Goal: Task Accomplishment & Management: Complete application form

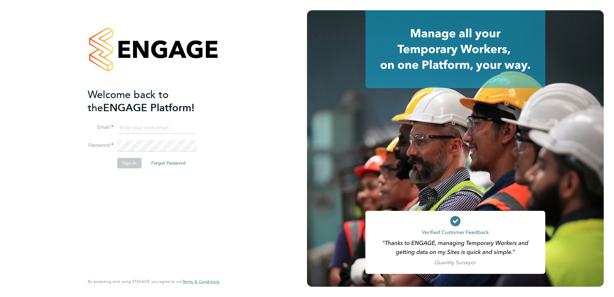
type input "[PERSON_NAME][EMAIL_ADDRESS][PERSON_NAME][DOMAIN_NAME]"
click at [130, 164] on button "Sign In" at bounding box center [129, 163] width 24 height 10
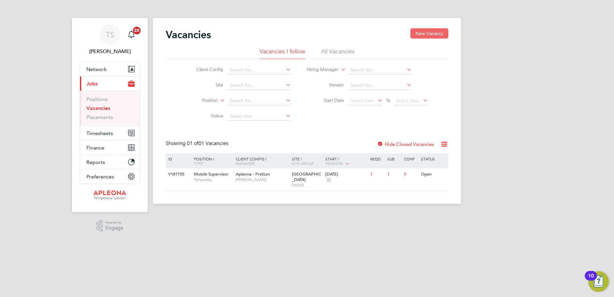
click at [432, 32] on button "New Vacancy" at bounding box center [430, 33] width 38 height 10
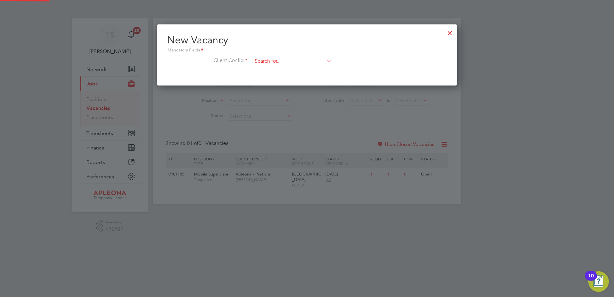
scroll to position [61, 301]
click at [277, 62] on input at bounding box center [292, 62] width 79 height 10
click at [264, 68] on li "Apleona - Pretium" at bounding box center [292, 70] width 80 height 9
type input "Apleona - Pretium"
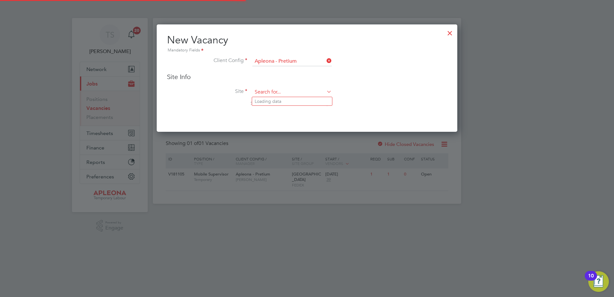
click at [263, 91] on input at bounding box center [292, 92] width 79 height 10
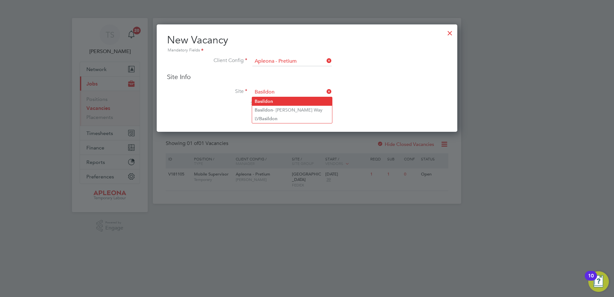
type input "Basildon"
click at [269, 103] on b "Basildon" at bounding box center [264, 101] width 18 height 5
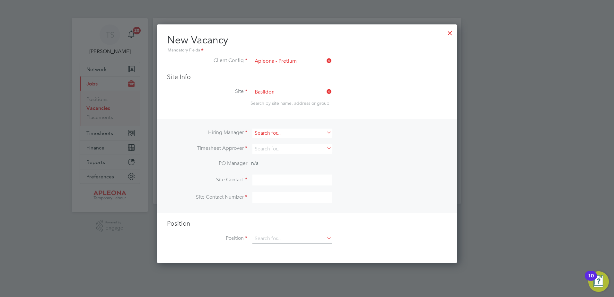
click at [261, 130] on input at bounding box center [292, 133] width 79 height 9
click at [268, 143] on li "[PERSON_NAME]" at bounding box center [292, 142] width 80 height 9
type input "[PERSON_NAME]"
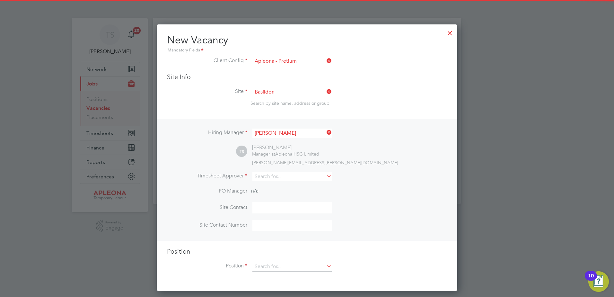
scroll to position [267, 301]
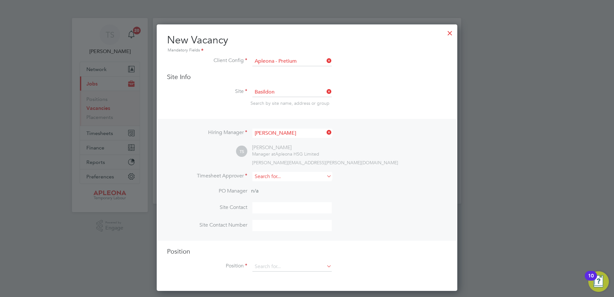
click at [260, 177] on input at bounding box center [292, 176] width 79 height 9
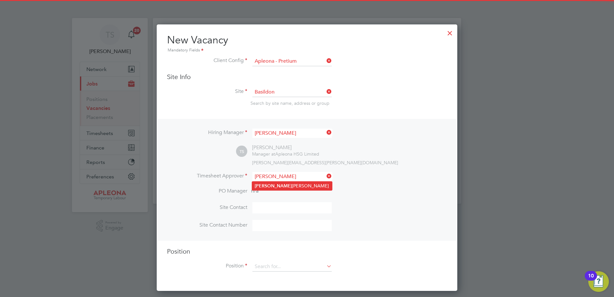
click at [265, 186] on b "[PERSON_NAME]" at bounding box center [273, 185] width 37 height 5
type input "[PERSON_NAME]"
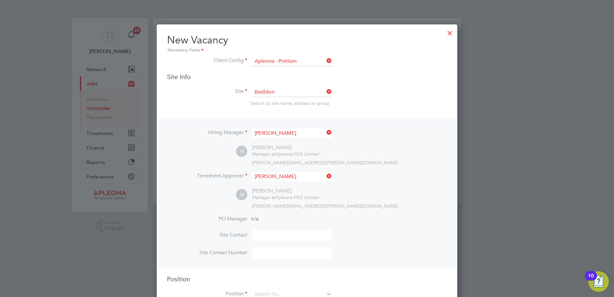
click at [267, 239] on input at bounding box center [292, 235] width 79 height 11
type input "[PERSON_NAME]"
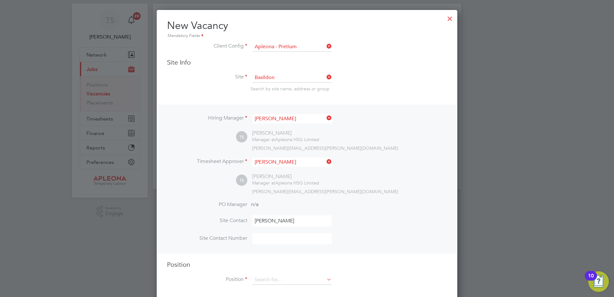
scroll to position [22, 0]
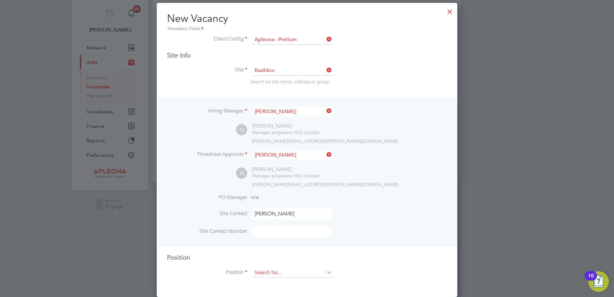
click at [262, 272] on input at bounding box center [292, 273] width 79 height 10
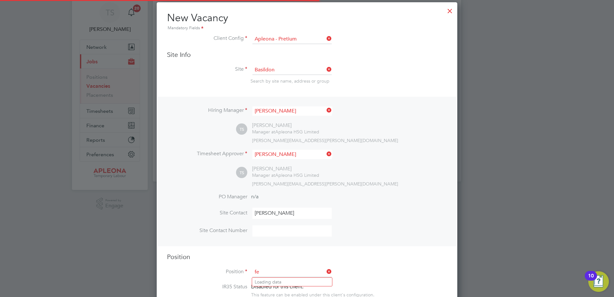
scroll to position [924, 301]
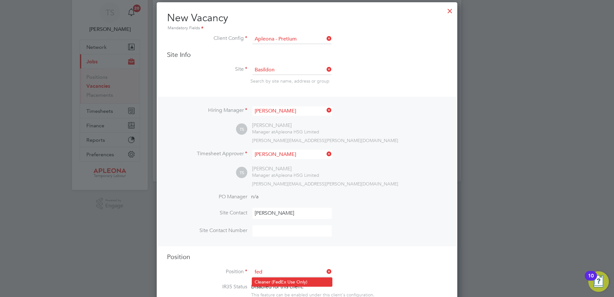
click at [268, 279] on li "Cleaner ( Fed Ex Use Only)" at bounding box center [292, 282] width 80 height 9
type input "Cleaner (FedEx Use Only)"
type textarea "**LorEm Ipsumdo Sitametconse** **Adipisc EL sedd ei tempori ut labo et dolorem …"
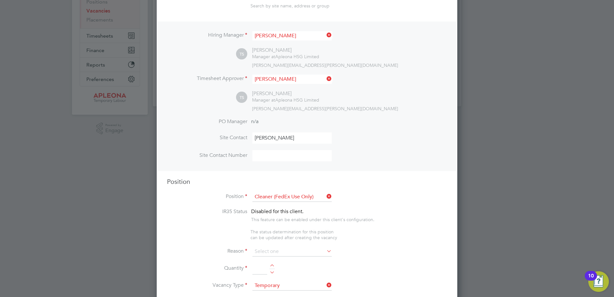
scroll to position [86, 0]
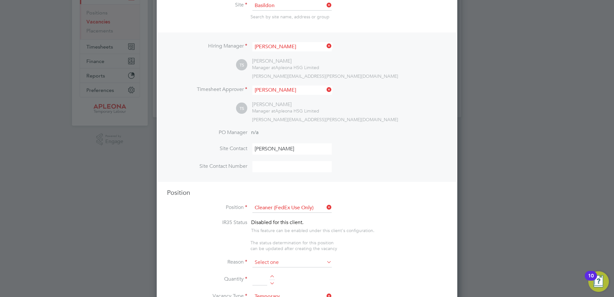
click at [264, 264] on input at bounding box center [292, 263] width 79 height 10
click at [264, 279] on li "Holiday" at bounding box center [292, 281] width 80 height 8
type input "Holiday"
click at [273, 277] on div at bounding box center [272, 277] width 5 height 4
type input "1"
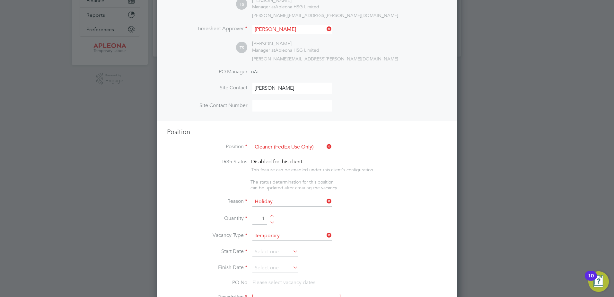
scroll to position [183, 0]
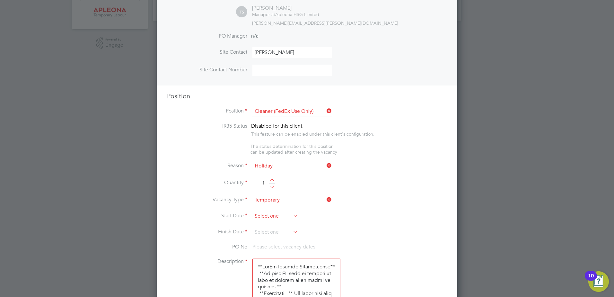
click at [267, 219] on input at bounding box center [276, 216] width 46 height 10
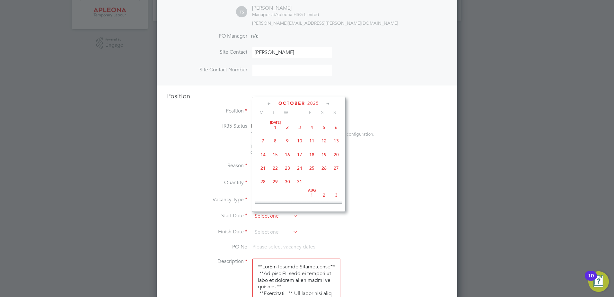
scroll to position [181, 0]
click at [300, 181] on span "16" at bounding box center [300, 177] width 12 height 12
type input "[DATE]"
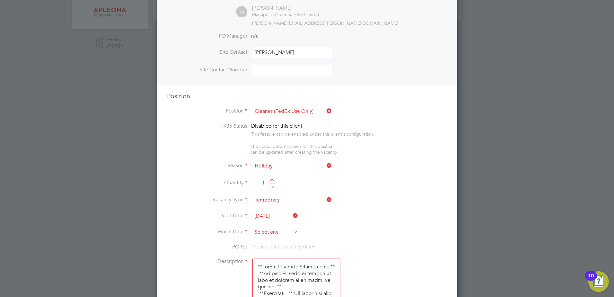
click at [258, 229] on input at bounding box center [276, 233] width 46 height 10
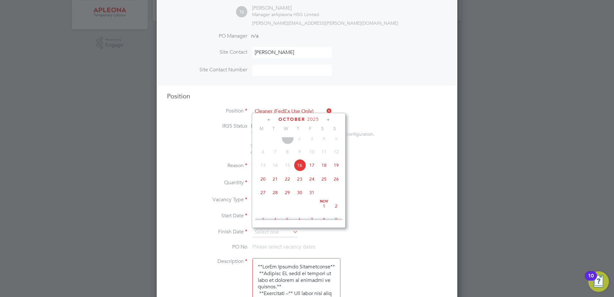
click at [276, 185] on span "21" at bounding box center [275, 179] width 12 height 12
type input "[DATE]"
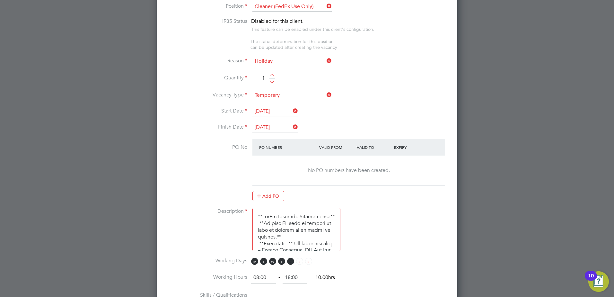
scroll to position [311, 0]
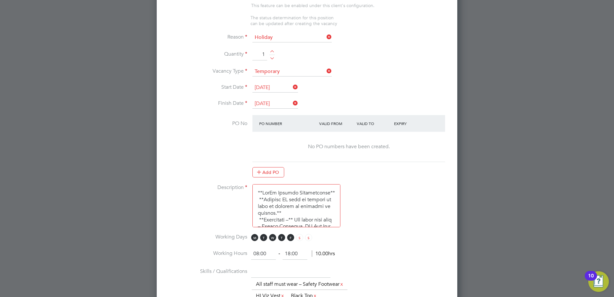
click at [258, 255] on input "08:00" at bounding box center [263, 254] width 25 height 12
type input "04:00"
click at [291, 253] on input "18:00" at bounding box center [295, 254] width 25 height 12
type input "06:30"
click at [368, 256] on li "Working Hours 04:00 ‐ 06:30 14.00hrs" at bounding box center [307, 257] width 280 height 18
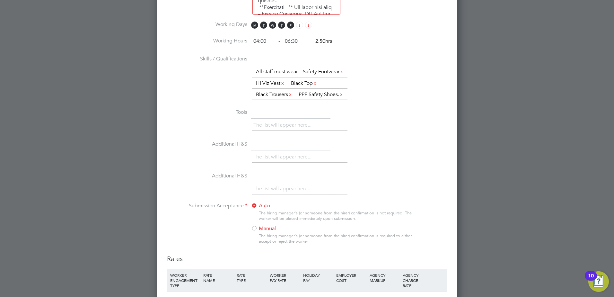
scroll to position [601, 0]
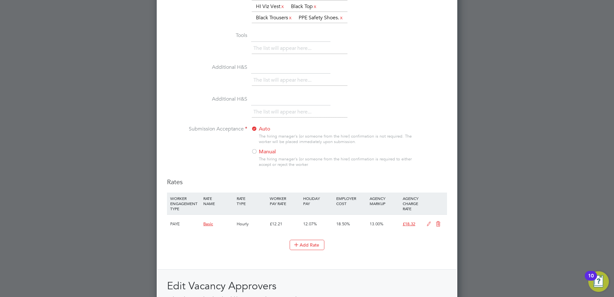
click at [256, 155] on div at bounding box center [254, 152] width 6 height 6
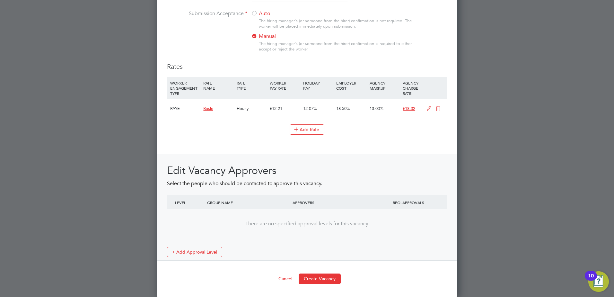
scroll to position [734, 0]
click at [316, 279] on button "Create Vacancy" at bounding box center [320, 279] width 42 height 10
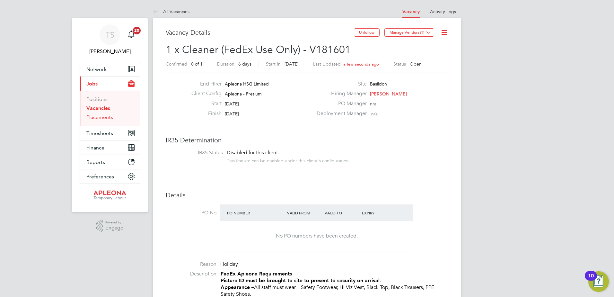
click at [102, 118] on link "Placements" at bounding box center [99, 117] width 27 height 6
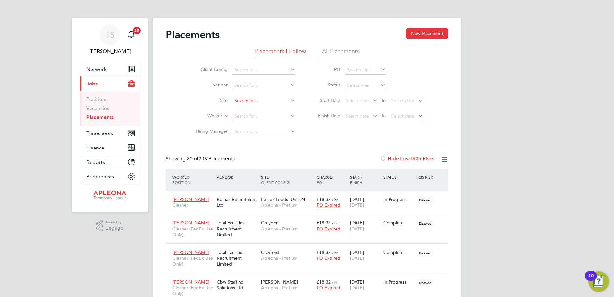
click at [240, 98] on input at bounding box center [263, 100] width 63 height 9
type input "Basildon"
click at [253, 112] on li "Basildon" at bounding box center [268, 109] width 73 height 9
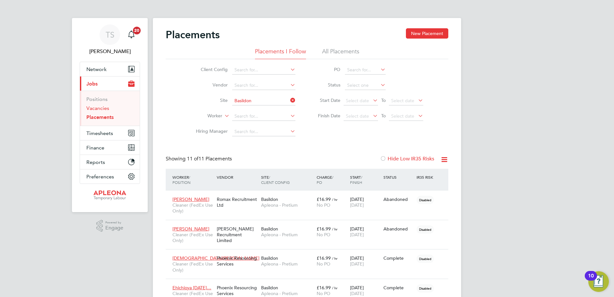
click at [105, 108] on link "Vacancies" at bounding box center [97, 108] width 23 height 6
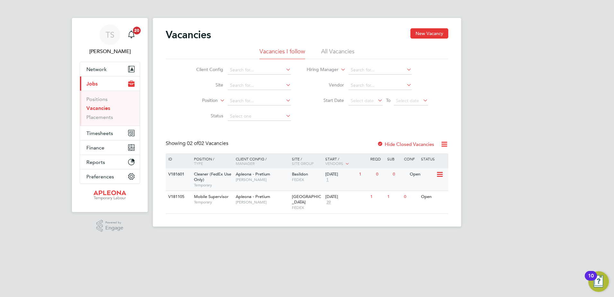
click at [212, 174] on span "Cleaner (FedEx Use Only)" at bounding box center [212, 176] width 37 height 11
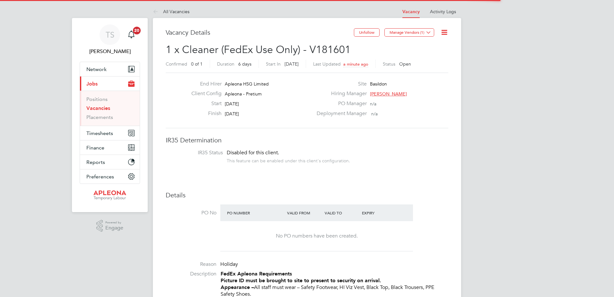
scroll to position [19, 45]
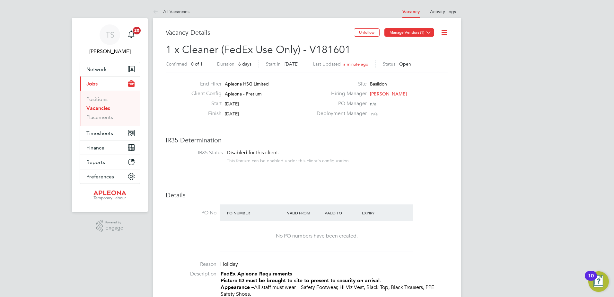
click at [431, 31] on icon at bounding box center [428, 32] width 5 height 5
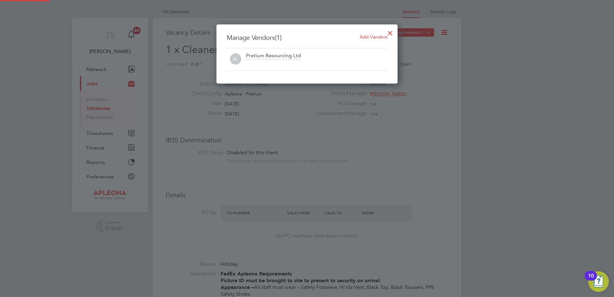
scroll to position [59, 182]
click at [372, 37] on span "Add Vendors" at bounding box center [374, 37] width 28 height 6
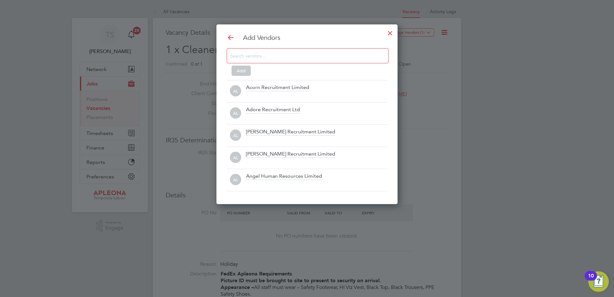
scroll to position [180, 182]
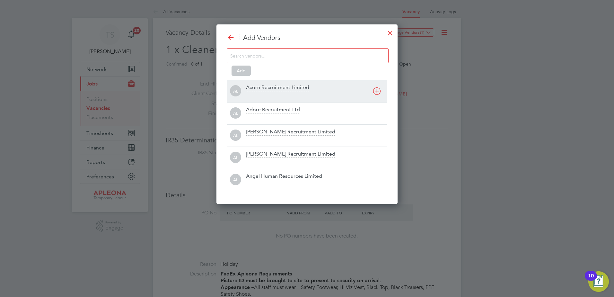
click at [256, 86] on div "Acorn Recruitment Limited" at bounding box center [277, 87] width 63 height 7
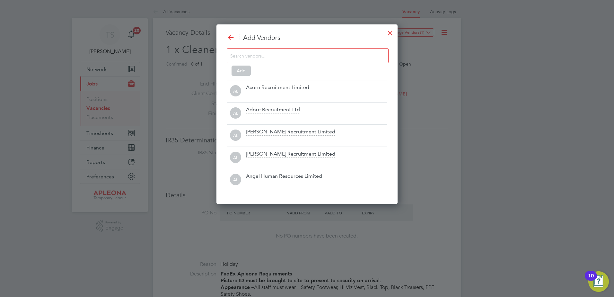
scroll to position [191, 182]
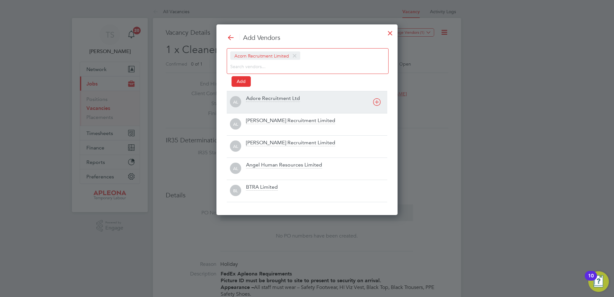
click at [249, 96] on div "Adore Recruitment Ltd" at bounding box center [273, 98] width 54 height 7
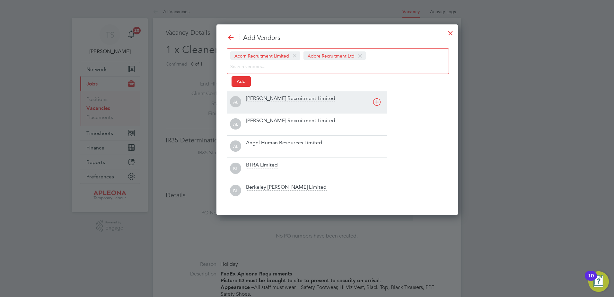
scroll to position [191, 233]
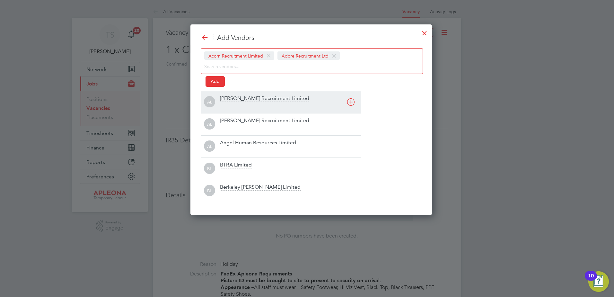
click at [227, 98] on div "[PERSON_NAME] Recruitment Limited" at bounding box center [264, 98] width 89 height 7
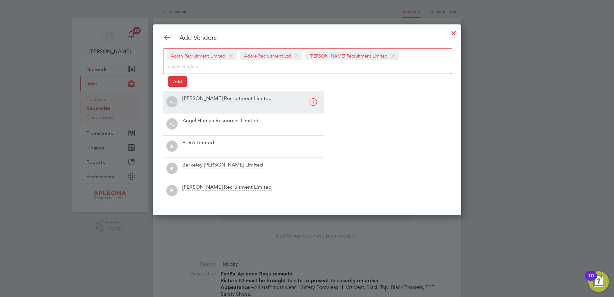
scroll to position [191, 309]
click at [196, 103] on div "[PERSON_NAME] Recruitment Limited" at bounding box center [253, 102] width 141 height 14
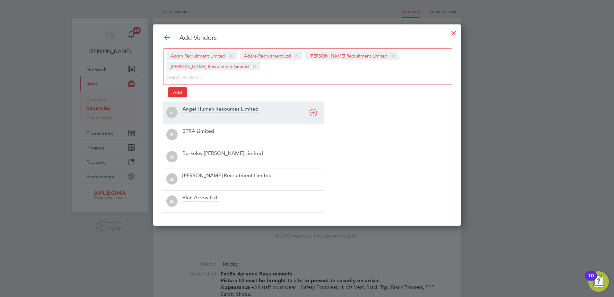
scroll to position [202, 309]
click at [184, 115] on div at bounding box center [253, 117] width 141 height 6
click at [188, 111] on div "BTRA Limited" at bounding box center [199, 109] width 32 height 7
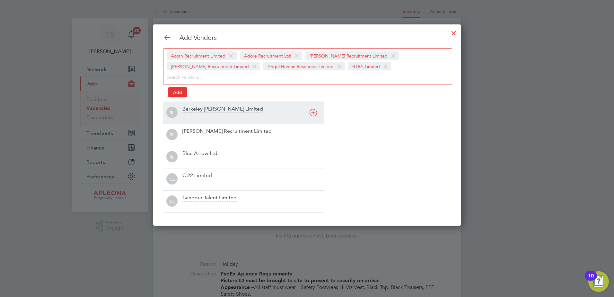
click at [188, 115] on div at bounding box center [253, 117] width 141 height 6
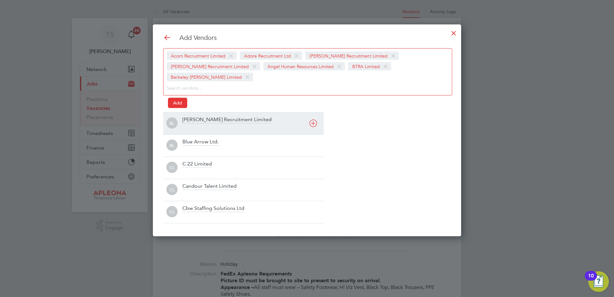
click at [189, 116] on div "[PERSON_NAME] Recruitment Limited" at bounding box center [253, 123] width 141 height 14
click at [189, 122] on div "Blue Arrow Ltd." at bounding box center [201, 119] width 36 height 7
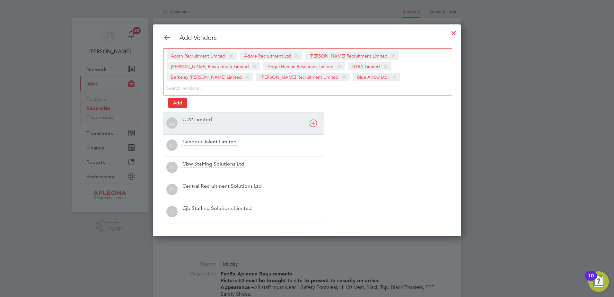
click at [189, 122] on div "C 22 Limited" at bounding box center [198, 119] width 30 height 7
click at [189, 125] on div at bounding box center [253, 127] width 141 height 6
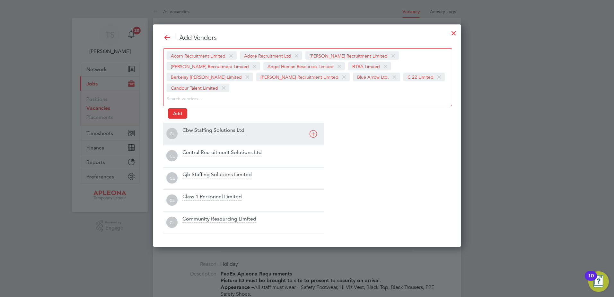
click at [190, 127] on div "Cbw Staffing Solutions Ltd" at bounding box center [253, 134] width 141 height 14
click at [186, 136] on div at bounding box center [253, 138] width 141 height 6
click at [195, 136] on div at bounding box center [253, 138] width 141 height 6
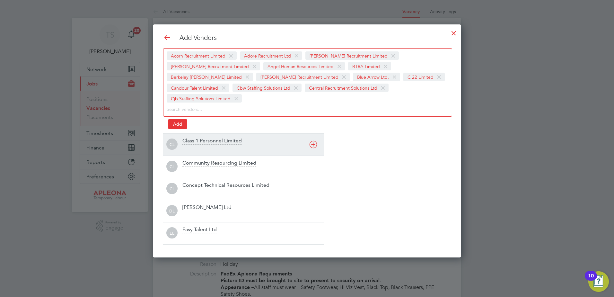
click at [191, 146] on div at bounding box center [253, 149] width 141 height 6
click at [193, 144] on div "Community Resourcing Limited" at bounding box center [220, 141] width 74 height 7
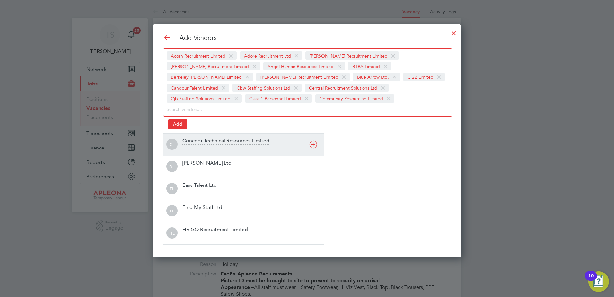
click at [193, 144] on div "Concept Technical Resources Limited" at bounding box center [226, 141] width 87 height 7
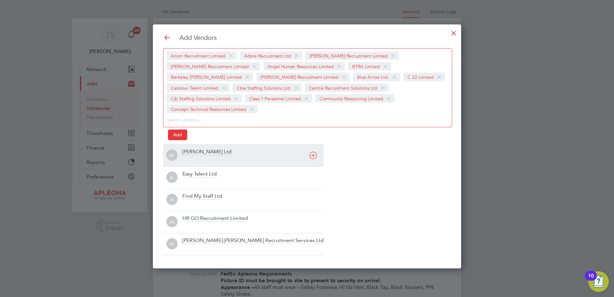
click at [193, 148] on div "[PERSON_NAME] Ltd" at bounding box center [253, 155] width 141 height 14
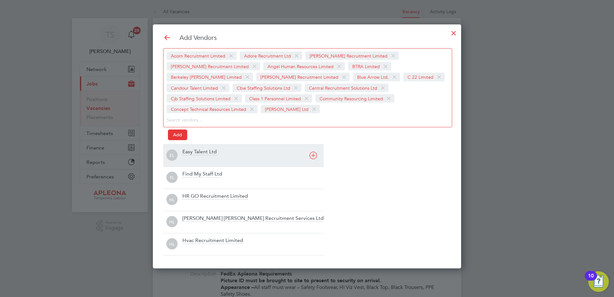
click at [191, 153] on div "Easy Talent Ltd" at bounding box center [200, 151] width 34 height 7
click at [191, 153] on div "Find My Staff Ltd" at bounding box center [203, 151] width 40 height 7
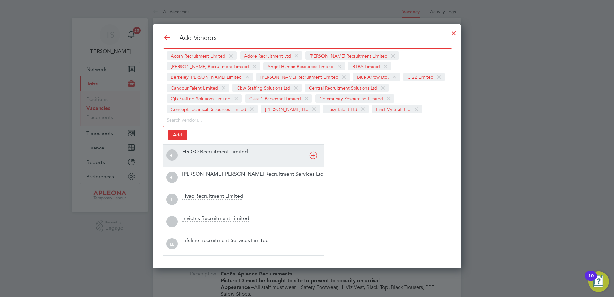
click at [191, 155] on div "HR GO Recruitment Limited" at bounding box center [216, 151] width 66 height 7
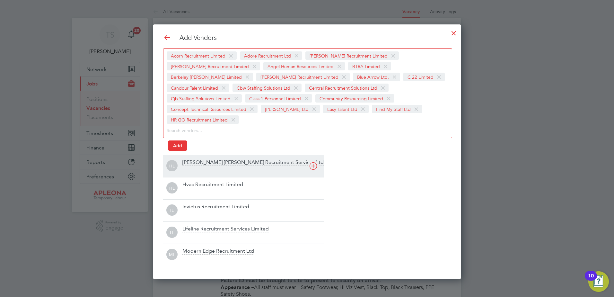
click at [191, 159] on div "[PERSON_NAME] [PERSON_NAME] Recruitment Services Ltd" at bounding box center [253, 162] width 141 height 7
click at [191, 160] on div "Hvac Recruitment Limited" at bounding box center [213, 162] width 61 height 7
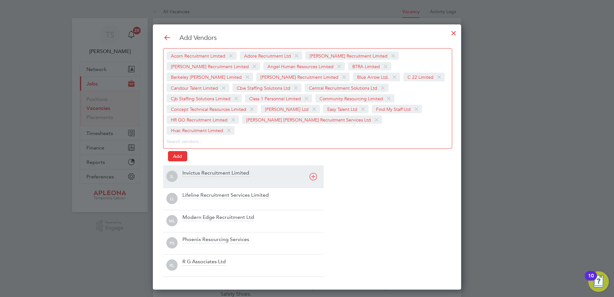
click at [188, 170] on div "Invictus Recruitment Limited" at bounding box center [216, 173] width 67 height 7
click at [188, 170] on div "Lifeline Recruitment Services Limited" at bounding box center [226, 173] width 86 height 7
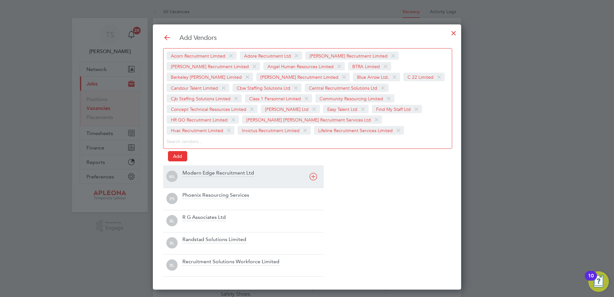
click at [193, 173] on div "Modern Edge Recruitment Ltd" at bounding box center [219, 173] width 72 height 7
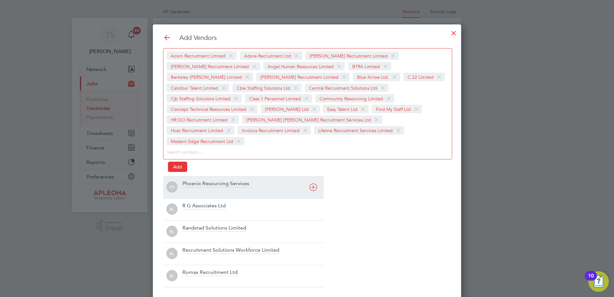
click at [193, 180] on div "Phoenix Resourcing Services" at bounding box center [216, 183] width 67 height 7
click at [193, 180] on div "R G Associates Ltd" at bounding box center [204, 183] width 43 height 7
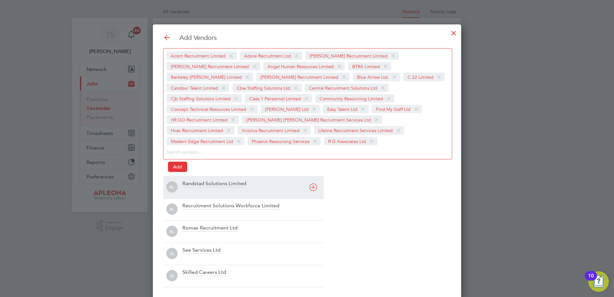
click at [193, 183] on div "Randstad Solutions Limited" at bounding box center [215, 183] width 64 height 7
click at [193, 184] on div "Recruitment Solutions Workforce Limited" at bounding box center [231, 183] width 97 height 7
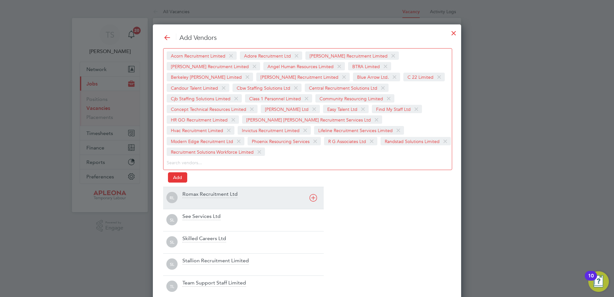
click at [193, 191] on div "Romax Recruitment Ltd" at bounding box center [210, 194] width 55 height 7
click at [192, 195] on div "See Services Ltd" at bounding box center [202, 194] width 38 height 7
click at [192, 195] on div "Skilled Careers Ltd" at bounding box center [205, 194] width 44 height 7
click at [191, 196] on div "Stallion Recruitment Limited" at bounding box center [216, 194] width 67 height 7
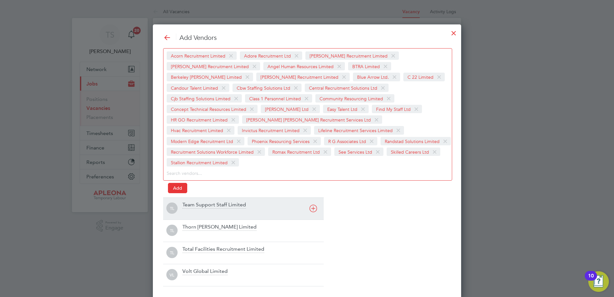
click at [196, 202] on div "Team Support Staff Limited" at bounding box center [215, 205] width 64 height 7
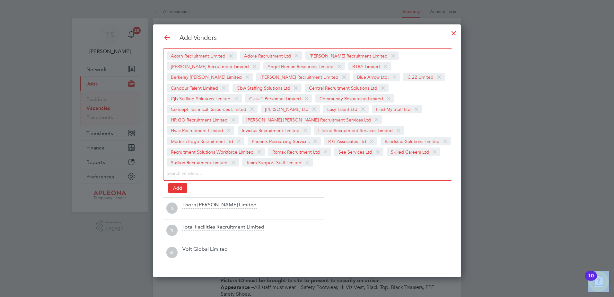
click at [195, 196] on div "Add Vendors Acorn Recruitment Limited Adore Recruitment Ltd [PERSON_NAME] Recru…" at bounding box center [307, 148] width 288 height 231
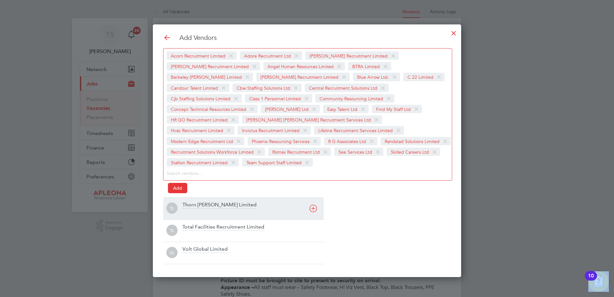
click at [193, 204] on div "Thorn [PERSON_NAME] Limited" at bounding box center [220, 205] width 74 height 7
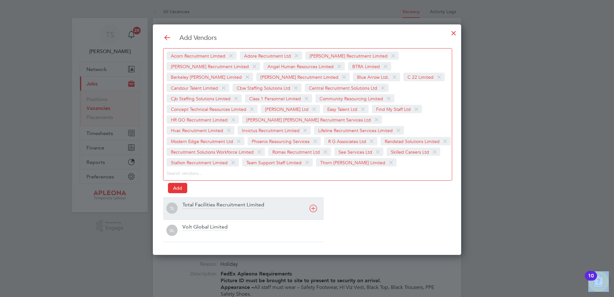
click at [193, 206] on div "Total Facilities Recruitment Limited" at bounding box center [224, 205] width 82 height 7
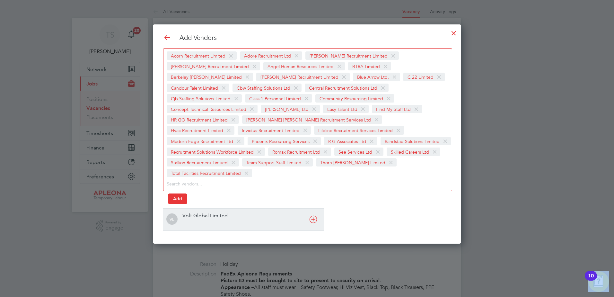
click at [191, 212] on div "Volt Global Limited" at bounding box center [205, 215] width 45 height 7
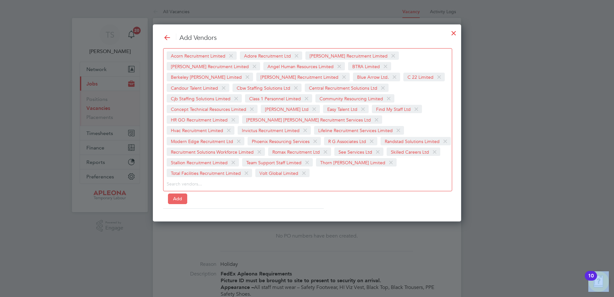
click at [179, 193] on button "Add" at bounding box center [177, 198] width 19 height 10
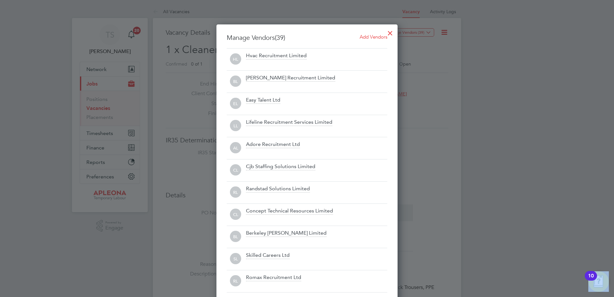
click at [392, 31] on div at bounding box center [391, 32] width 12 height 12
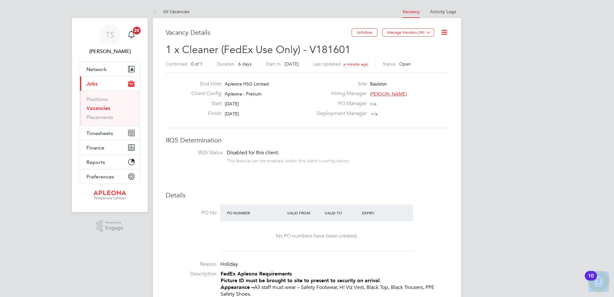
click at [101, 108] on link "Vacancies" at bounding box center [98, 108] width 24 height 6
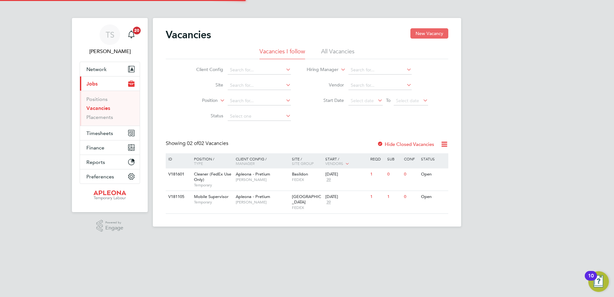
click at [417, 32] on button "New Vacancy" at bounding box center [430, 33] width 38 height 10
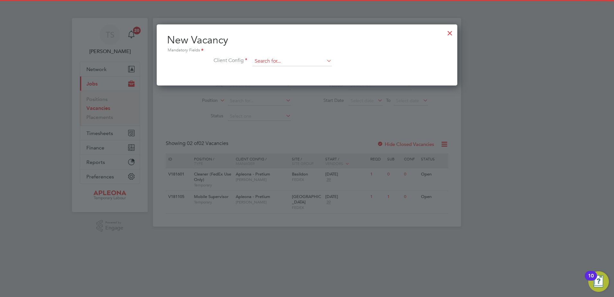
click at [269, 65] on input at bounding box center [292, 62] width 79 height 10
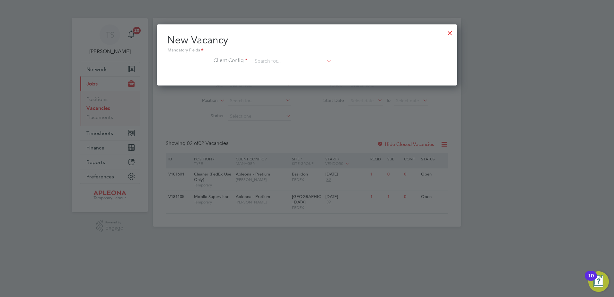
click at [267, 70] on li "Apleona - Pretium" at bounding box center [292, 70] width 80 height 9
type input "Apleona - Pretium"
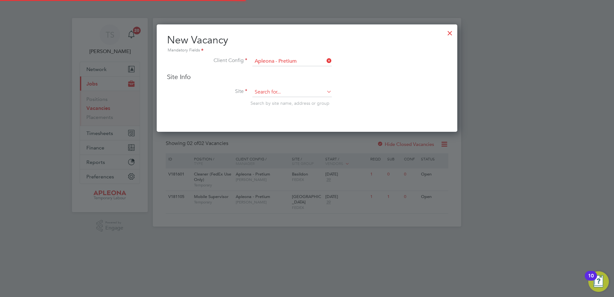
click at [264, 93] on input at bounding box center [292, 92] width 79 height 10
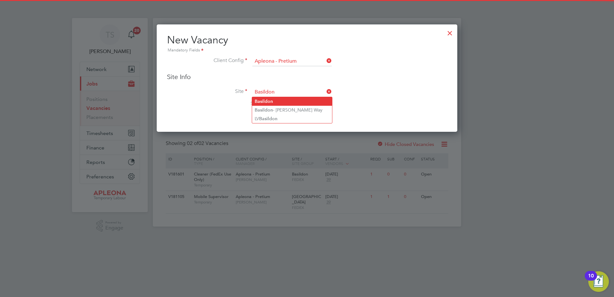
type input "Basildon"
click at [267, 101] on b "Basildon" at bounding box center [264, 101] width 18 height 5
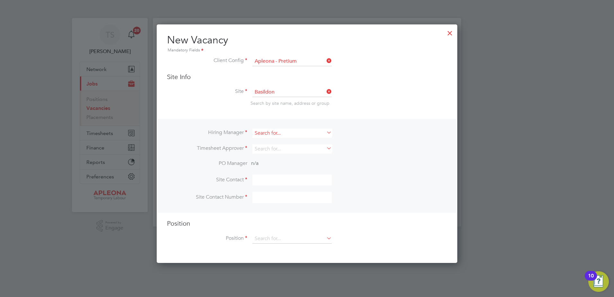
click at [265, 129] on input at bounding box center [292, 133] width 79 height 9
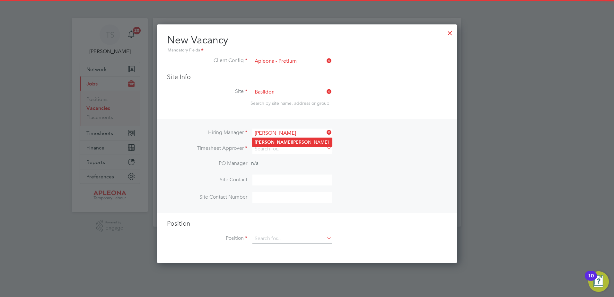
click at [265, 144] on b "[PERSON_NAME]" at bounding box center [273, 141] width 37 height 5
type input "[PERSON_NAME]"
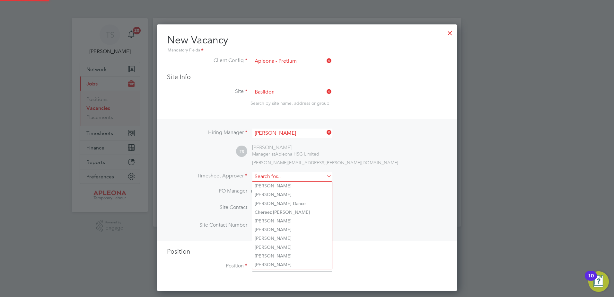
click at [264, 179] on input at bounding box center [292, 176] width 79 height 9
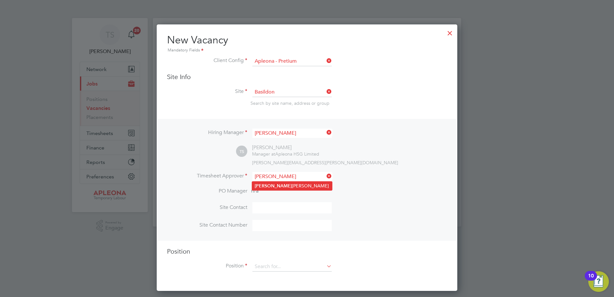
click at [266, 186] on li "[PERSON_NAME]" at bounding box center [292, 186] width 80 height 9
type input "[PERSON_NAME]"
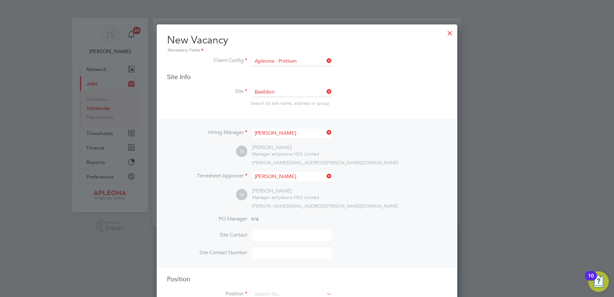
click at [267, 239] on input at bounding box center [292, 235] width 79 height 11
type input "[PERSON_NAME]"
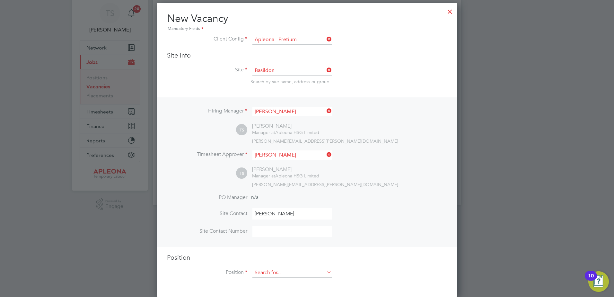
click at [264, 270] on input at bounding box center [292, 273] width 79 height 10
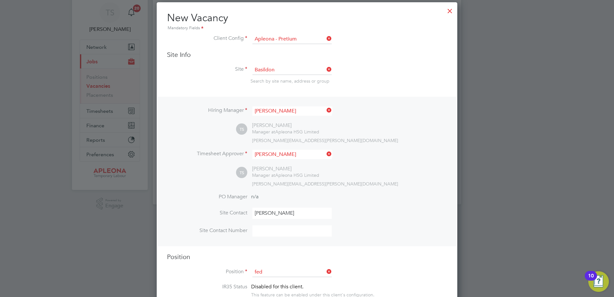
click at [266, 283] on li "Cleaner ( Fed Ex Use Only)" at bounding box center [292, 282] width 80 height 9
type input "Cleaner (FedEx Use Only)"
type textarea "**LorEm Ipsumdo Sitametconse** **Adipisc EL sedd ei tempori ut labo et dolorem …"
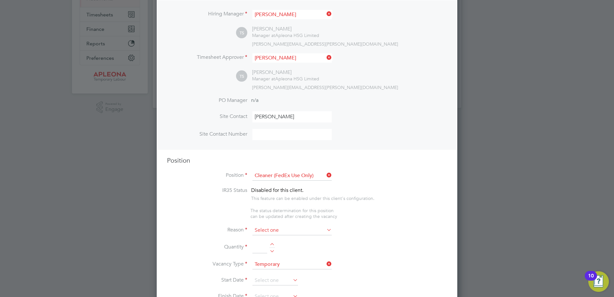
click at [263, 232] on input at bounding box center [292, 231] width 79 height 10
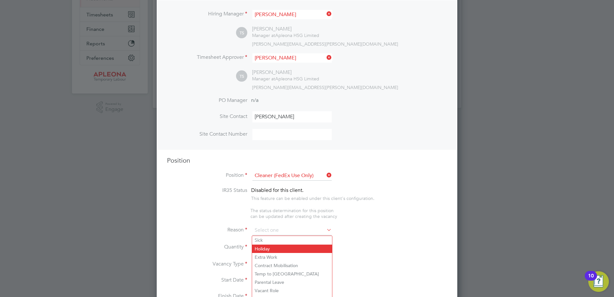
click at [263, 245] on li "Holiday" at bounding box center [292, 249] width 80 height 8
type input "Holiday"
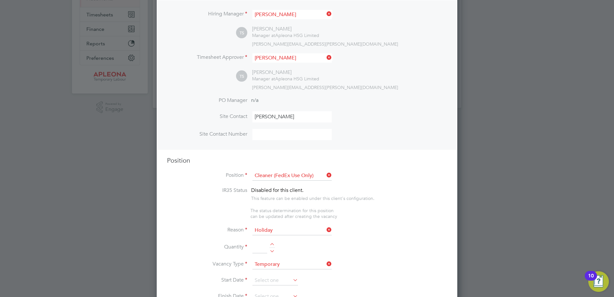
click at [273, 244] on div at bounding box center [272, 245] width 5 height 4
type input "1"
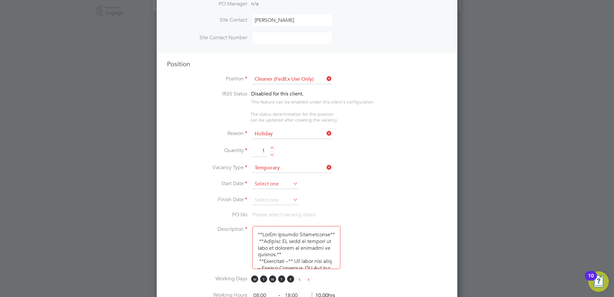
click at [260, 187] on input at bounding box center [276, 184] width 46 height 10
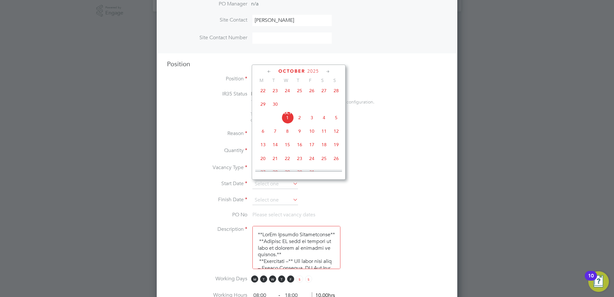
click at [300, 150] on span "16" at bounding box center [300, 145] width 12 height 12
type input "[DATE]"
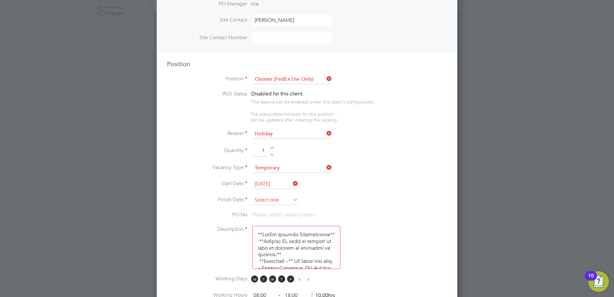
click at [265, 199] on input at bounding box center [276, 200] width 46 height 10
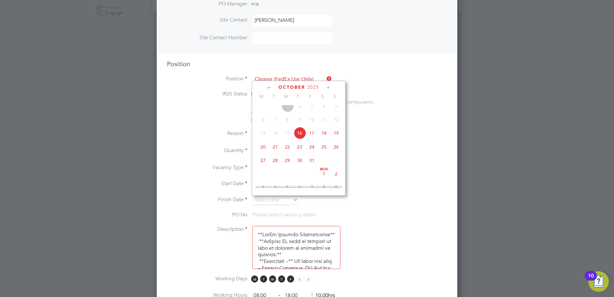
click at [277, 153] on span "21" at bounding box center [275, 147] width 12 height 12
type input "[DATE]"
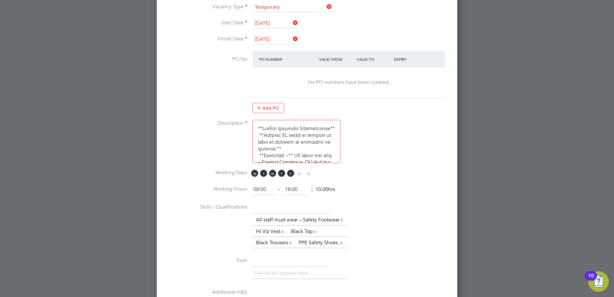
drag, startPoint x: 259, startPoint y: 189, endPoint x: 255, endPoint y: 189, distance: 4.2
click at [255, 189] on input "08:00" at bounding box center [263, 190] width 25 height 12
type input "04:00"
type input "08:30"
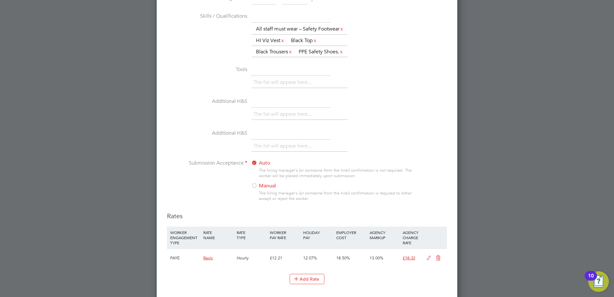
scroll to position [575, 0]
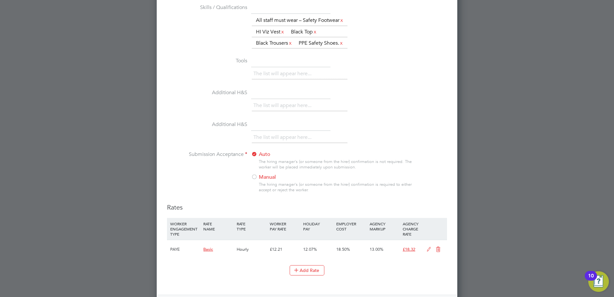
click at [256, 181] on div at bounding box center [254, 177] width 6 height 6
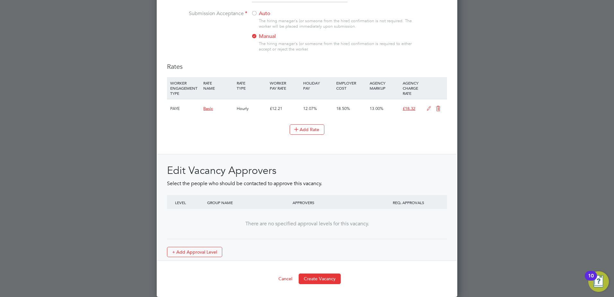
scroll to position [734, 0]
click at [321, 275] on button "Create Vacancy" at bounding box center [320, 279] width 42 height 10
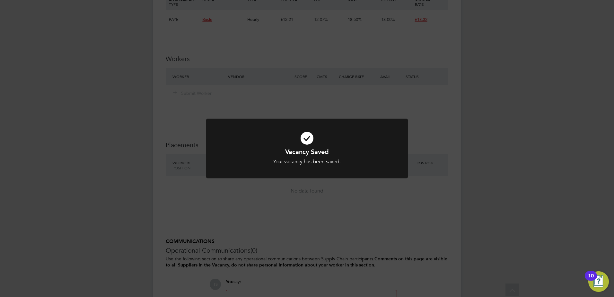
scroll to position [611, 0]
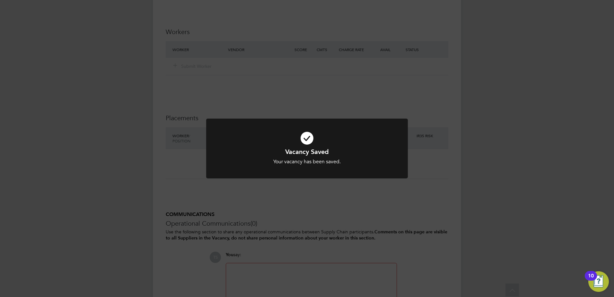
click at [325, 273] on div "Vacancy Saved Your vacancy has been saved. Cancel Okay" at bounding box center [307, 148] width 614 height 297
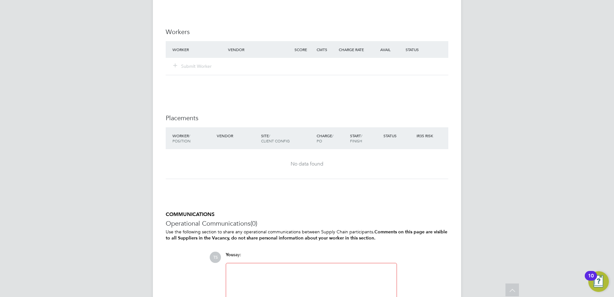
click at [325, 272] on div at bounding box center [311, 281] width 163 height 28
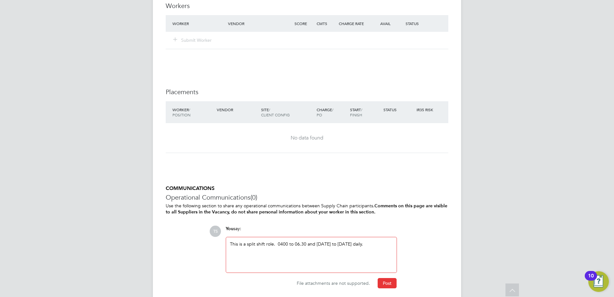
scroll to position [660, 0]
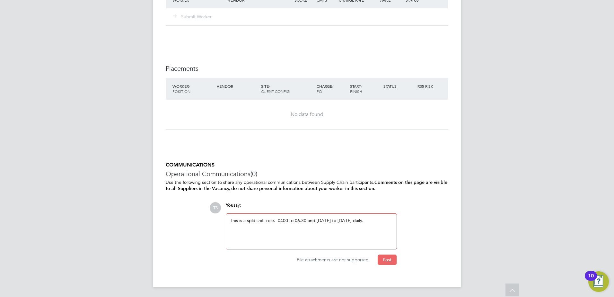
click at [388, 262] on button "Post" at bounding box center [387, 260] width 19 height 10
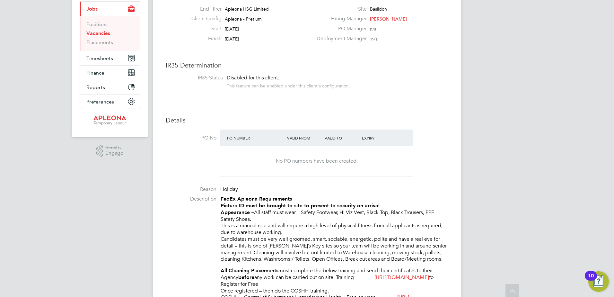
scroll to position [0, 0]
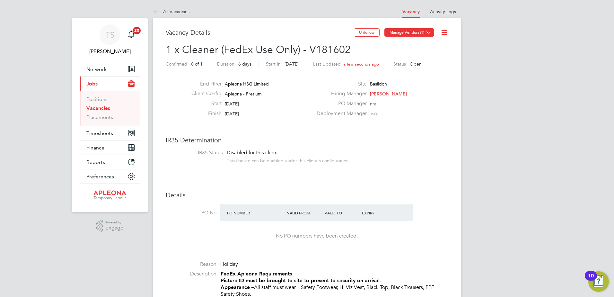
click at [430, 32] on icon at bounding box center [428, 32] width 5 height 5
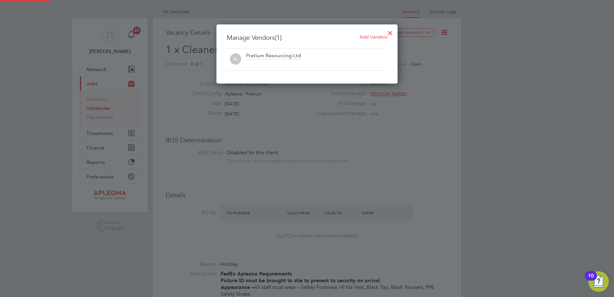
scroll to position [59, 182]
click at [377, 36] on span "Add Vendors" at bounding box center [374, 37] width 28 height 6
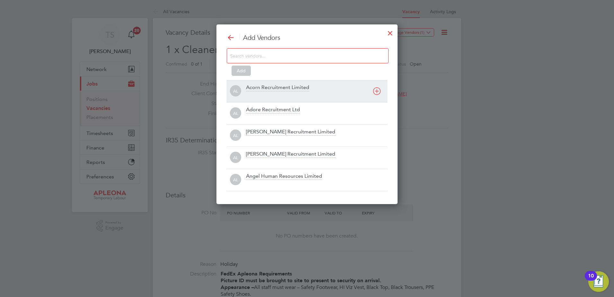
click at [260, 89] on div "Acorn Recruitment Limited" at bounding box center [277, 87] width 63 height 7
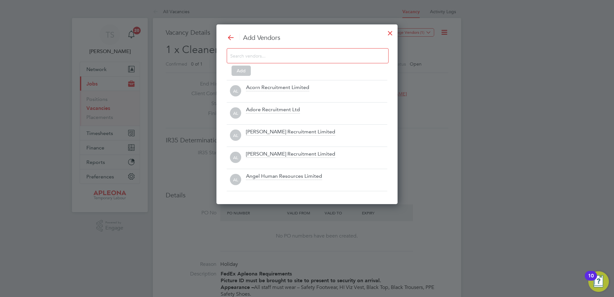
scroll to position [191, 182]
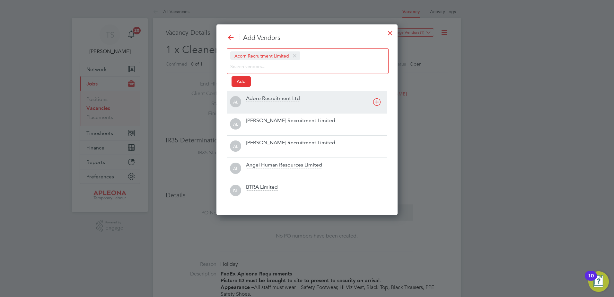
click at [254, 99] on div "Adore Recruitment Ltd" at bounding box center [273, 98] width 54 height 7
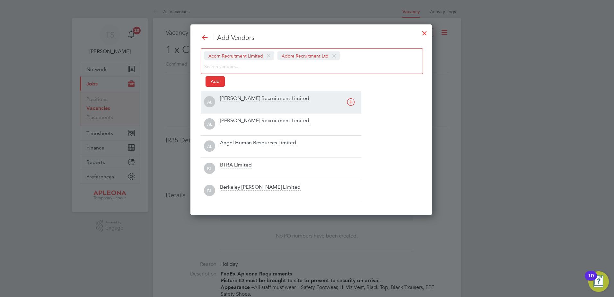
click at [240, 100] on div "[PERSON_NAME] Recruitment Limited" at bounding box center [264, 98] width 89 height 7
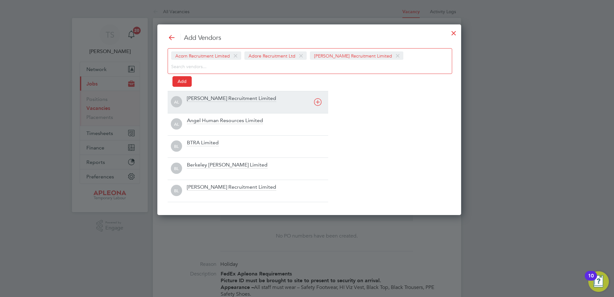
scroll to position [191, 309]
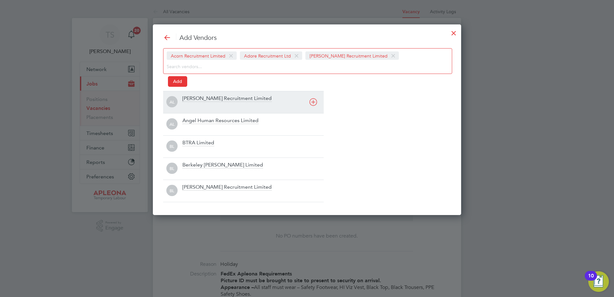
click at [185, 100] on div "[PERSON_NAME] Recruitment Limited" at bounding box center [227, 98] width 89 height 7
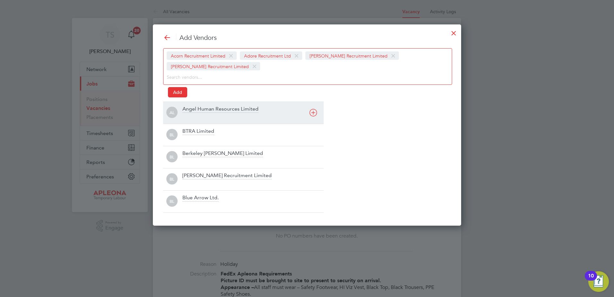
click at [183, 110] on div "Angel Human Resources Limited" at bounding box center [221, 109] width 76 height 7
click at [189, 110] on div "BTRA Limited" at bounding box center [199, 109] width 32 height 7
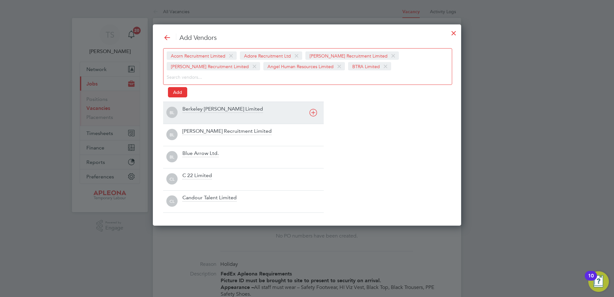
click at [189, 110] on div "Berkeley [PERSON_NAME] Limited" at bounding box center [223, 109] width 81 height 7
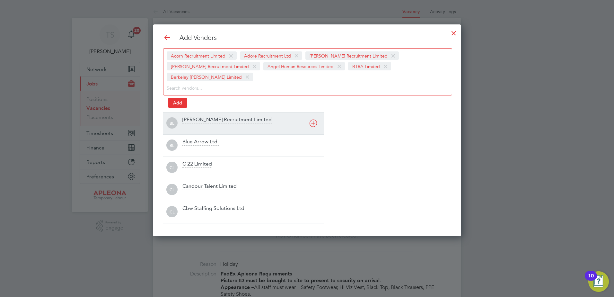
click at [189, 116] on div "[PERSON_NAME] Recruitment Limited" at bounding box center [227, 119] width 89 height 7
click at [189, 117] on div "Blue Arrow Ltd." at bounding box center [201, 119] width 36 height 7
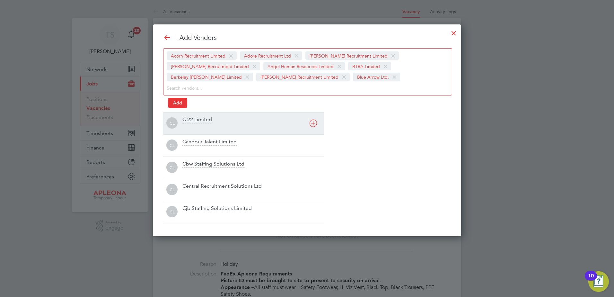
click at [189, 118] on div "C 22 Limited" at bounding box center [198, 119] width 30 height 7
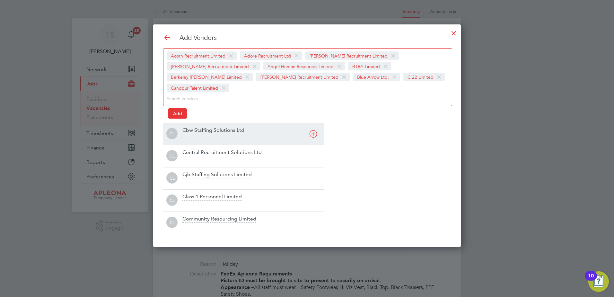
click at [187, 127] on div "Cbw Staffing Solutions Ltd" at bounding box center [253, 134] width 141 height 14
click at [188, 133] on div "Central Recruitment Solutions Ltd" at bounding box center [222, 130] width 79 height 7
click at [188, 133] on div "Cjb Staffing Solutions Limited" at bounding box center [217, 130] width 69 height 7
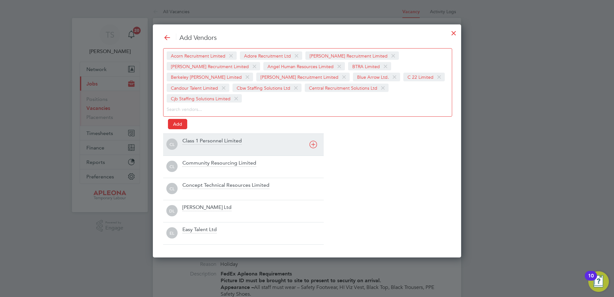
click at [188, 138] on div "Class 1 Personnel Limited" at bounding box center [212, 141] width 59 height 7
click at [186, 146] on div at bounding box center [253, 149] width 141 height 6
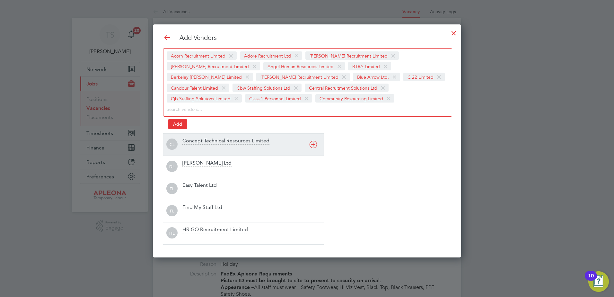
click at [188, 145] on div "Concept Technical Resources Limited" at bounding box center [253, 145] width 141 height 14
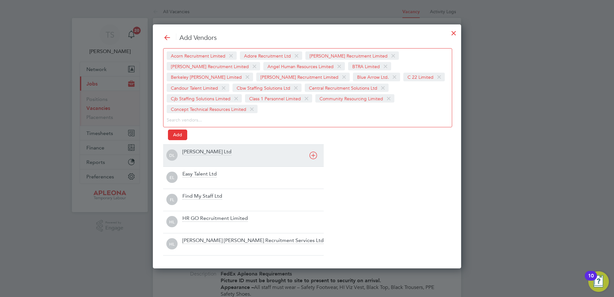
click at [188, 148] on div "[PERSON_NAME] Ltd" at bounding box center [253, 155] width 141 height 14
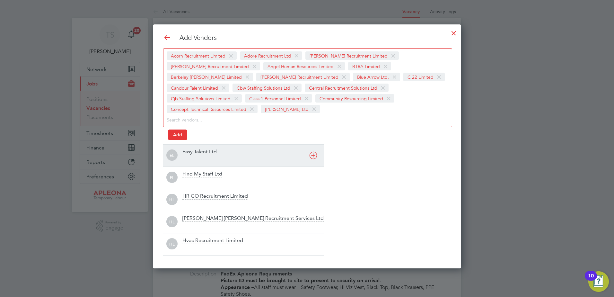
click at [190, 154] on div "Easy Talent Ltd" at bounding box center [200, 151] width 34 height 7
click at [190, 154] on div "Find My Staff Ltd" at bounding box center [203, 151] width 40 height 7
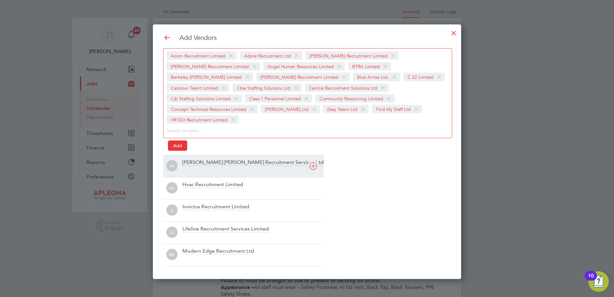
click at [190, 159] on div "[PERSON_NAME] [PERSON_NAME] Recruitment Services Ltd" at bounding box center [253, 162] width 141 height 7
click at [190, 154] on div "Add Vendors Acorn Recruitment Limited Adore Recruitment Ltd [PERSON_NAME] Recru…" at bounding box center [307, 149] width 288 height 233
click at [190, 166] on div "Hvac Recruitment Limited" at bounding box center [253, 166] width 141 height 14
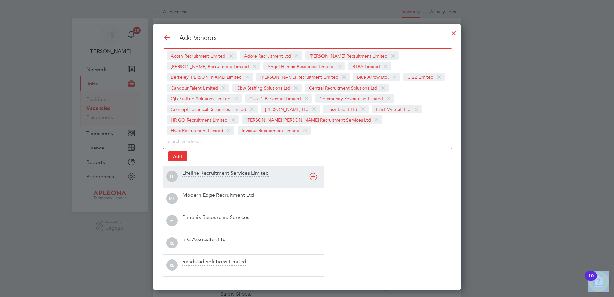
click at [191, 170] on div "Lifeline Recruitment Services Limited" at bounding box center [253, 177] width 141 height 14
click at [194, 179] on div at bounding box center [253, 181] width 141 height 6
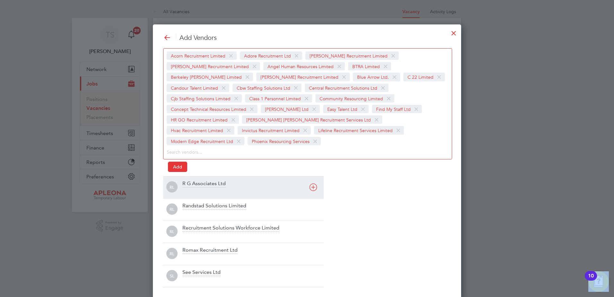
click at [194, 188] on div at bounding box center [253, 191] width 141 height 6
click at [193, 180] on div "RL Randstad Solutions Limited" at bounding box center [243, 187] width 161 height 22
click at [193, 187] on div "Recruitment Solutions Workforce Limited" at bounding box center [231, 183] width 97 height 7
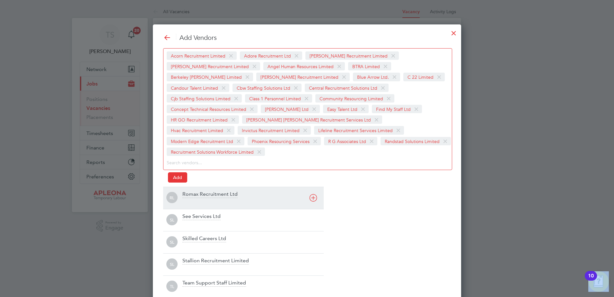
click at [193, 191] on div "Romax Recruitment Ltd" at bounding box center [210, 194] width 55 height 7
click at [195, 199] on div "See Services Ltd" at bounding box center [253, 198] width 141 height 14
click at [193, 200] on div at bounding box center [253, 202] width 141 height 6
click at [194, 199] on div "Stallion Recruitment Limited" at bounding box center [253, 198] width 141 height 14
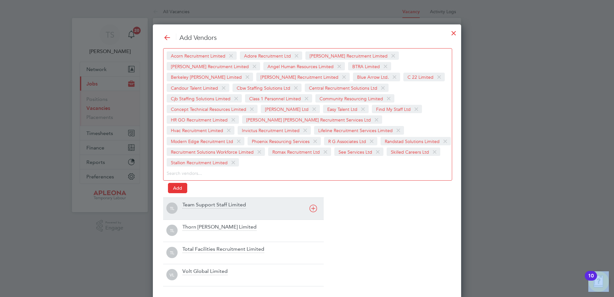
click at [194, 210] on div at bounding box center [253, 213] width 141 height 6
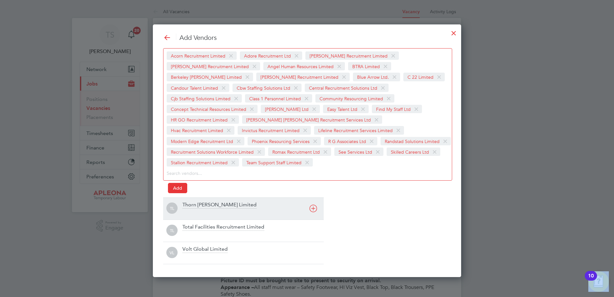
click at [194, 206] on div "Thorn [PERSON_NAME] Limited" at bounding box center [220, 205] width 74 height 7
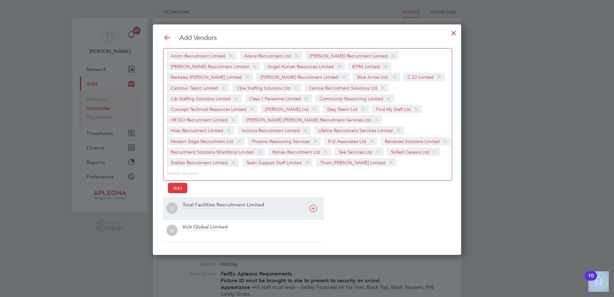
click at [193, 211] on div at bounding box center [253, 213] width 141 height 6
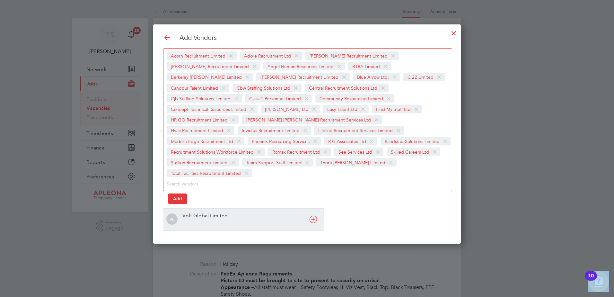
click at [191, 212] on div "Volt Global Limited" at bounding box center [205, 215] width 45 height 7
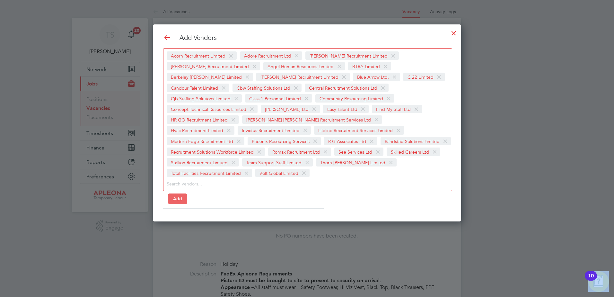
click at [177, 193] on button "Add" at bounding box center [177, 198] width 19 height 10
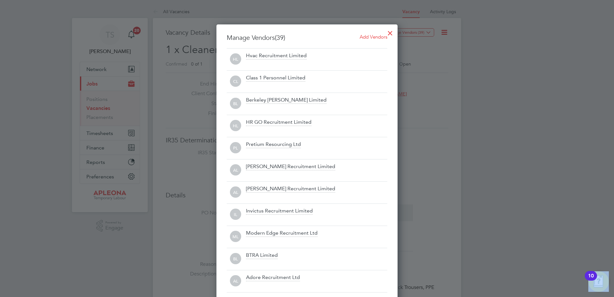
click at [389, 30] on div at bounding box center [391, 32] width 12 height 12
